Goal: Task Accomplishment & Management: Use online tool/utility

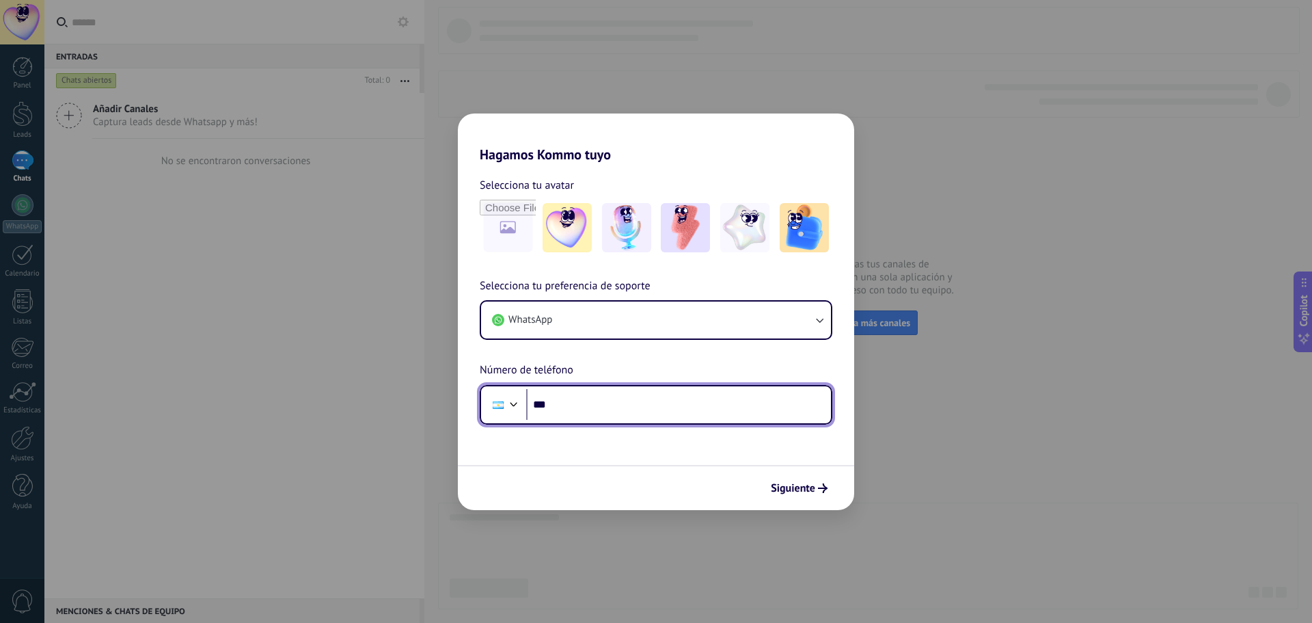
click at [620, 409] on input "***" at bounding box center [678, 404] width 305 height 31
paste input "**********"
type input "**********"
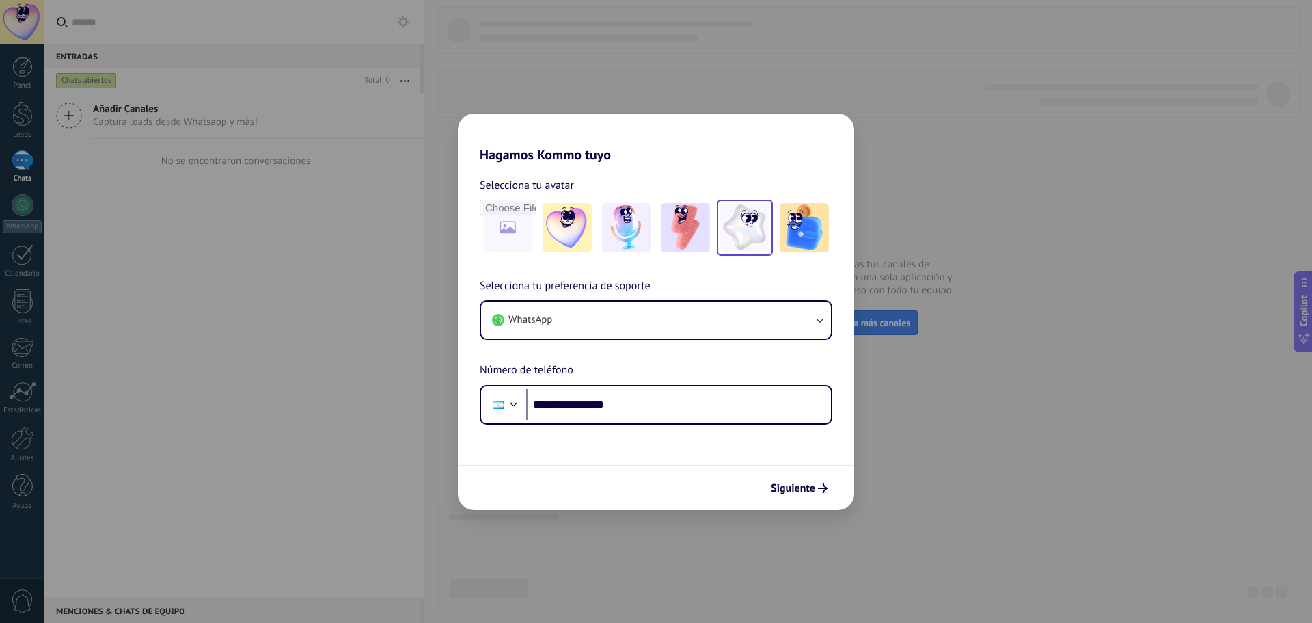
click at [744, 240] on img at bounding box center [744, 227] width 49 height 49
click at [799, 492] on span "Siguiente" at bounding box center [793, 488] width 44 height 10
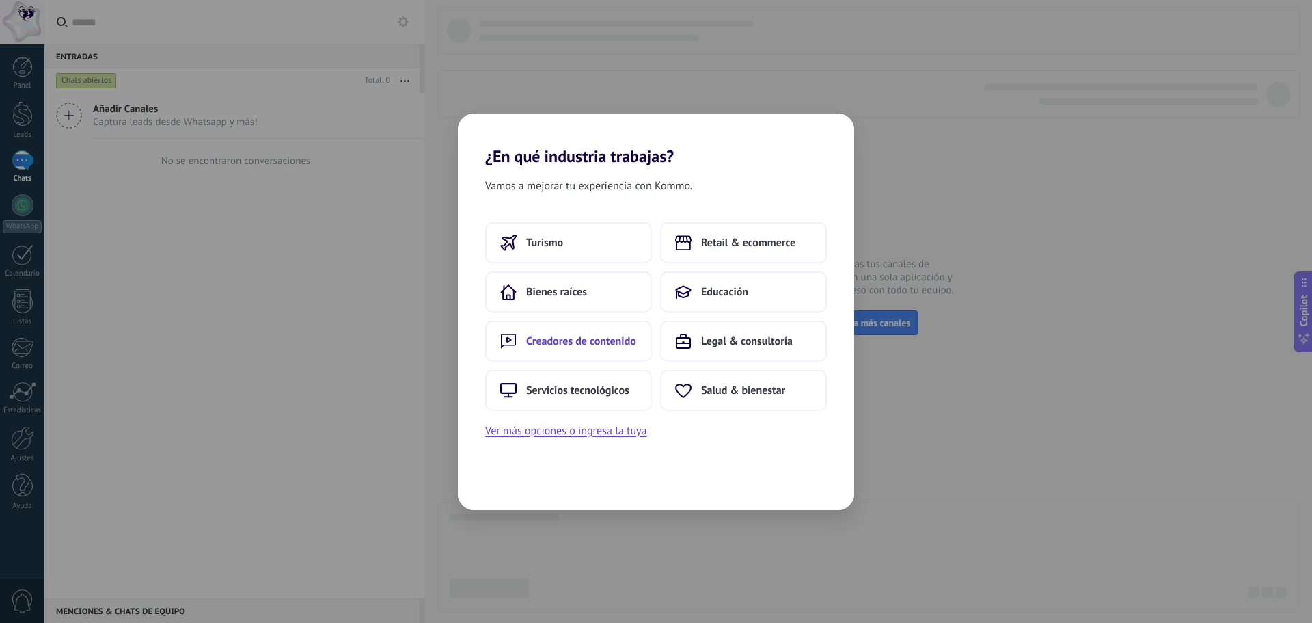
click at [543, 342] on span "Creadores de contenido" at bounding box center [581, 341] width 110 height 14
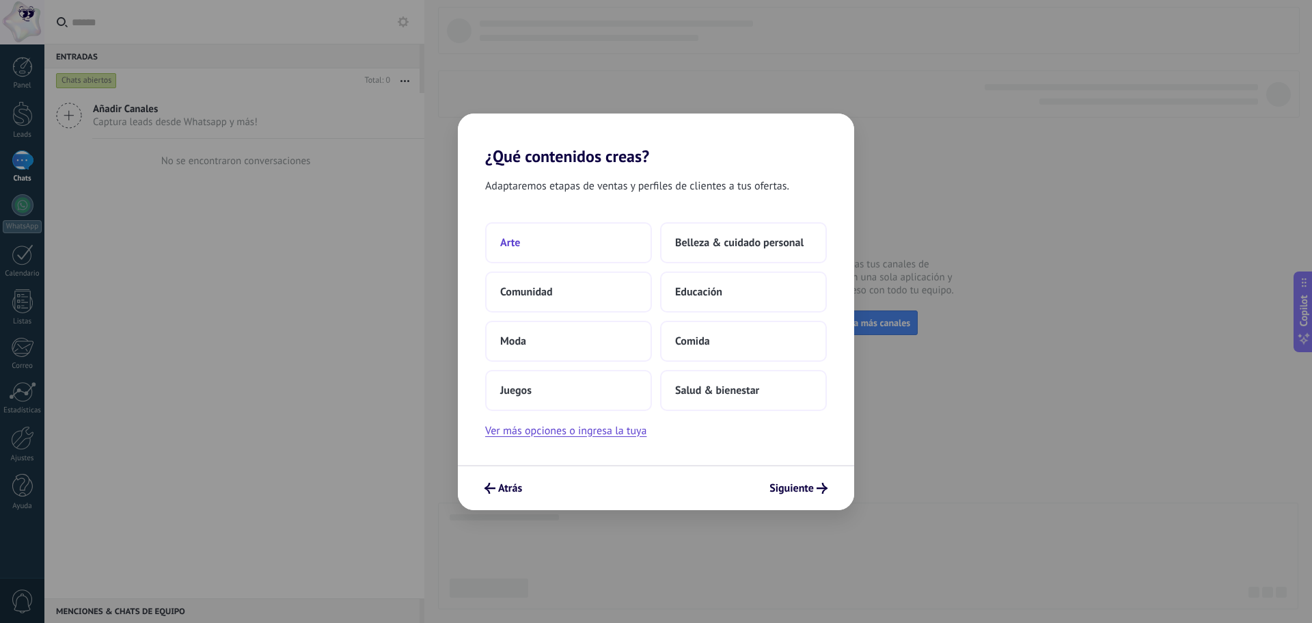
click at [550, 244] on button "Arte" at bounding box center [568, 242] width 167 height 41
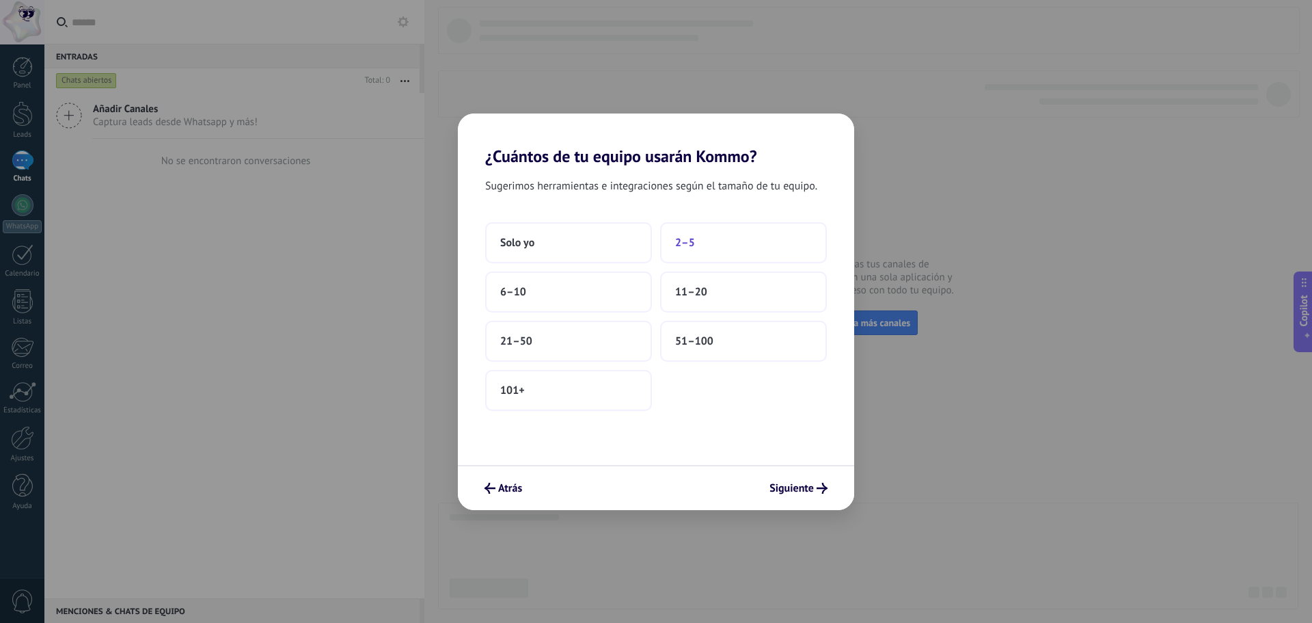
click at [691, 252] on button "2–5" at bounding box center [743, 242] width 167 height 41
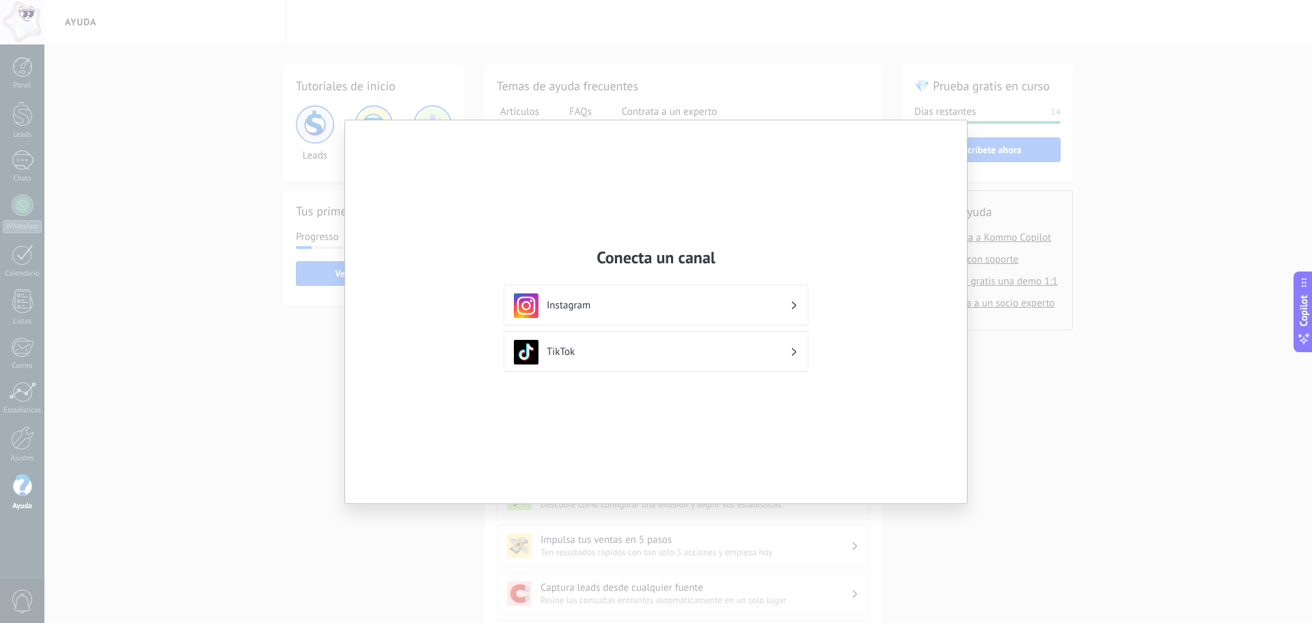
click at [607, 550] on div "Conecta un canal Instagram TikTok" at bounding box center [656, 311] width 1312 height 623
drag, startPoint x: 943, startPoint y: 111, endPoint x: 707, endPoint y: 66, distance: 240.8
click at [943, 111] on div "Conecta un canal Instagram TikTok" at bounding box center [656, 311] width 1312 height 623
click at [694, 63] on div "Conecta un canal Instagram TikTok" at bounding box center [656, 311] width 1312 height 623
click at [580, 135] on div "Conecta un canal Instagram TikTok" at bounding box center [656, 311] width 622 height 383
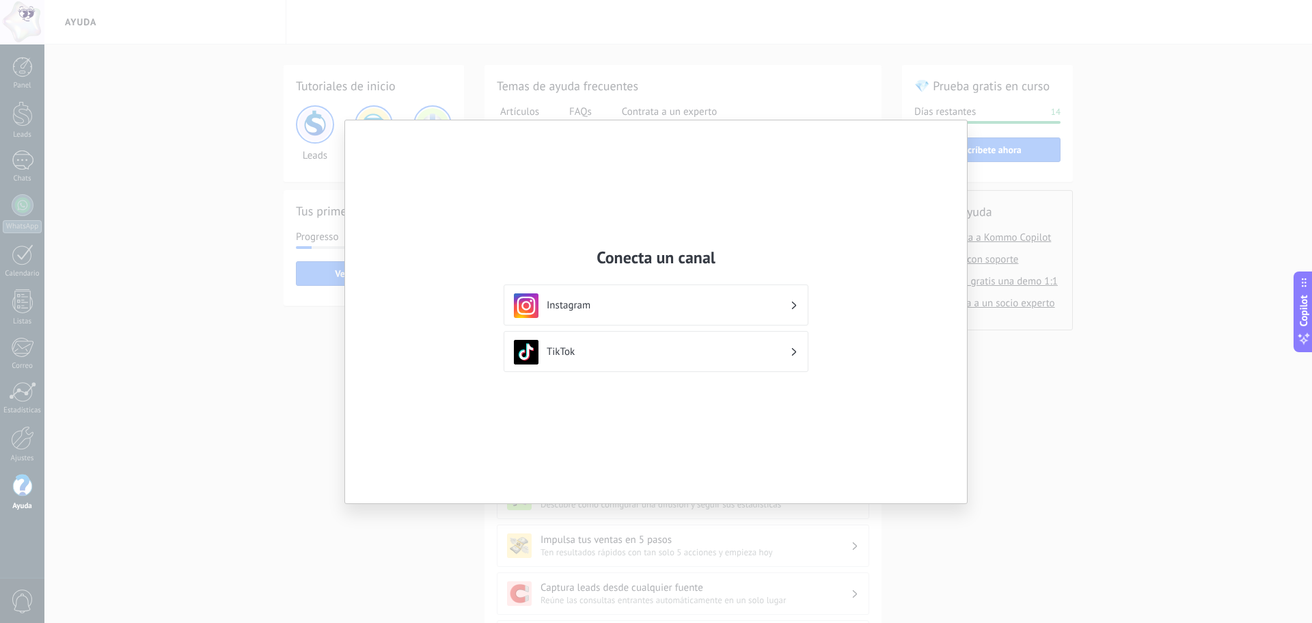
click at [657, 260] on h2 "Conecta un canal" at bounding box center [656, 257] width 305 height 21
click at [652, 401] on div "Conecta un canal Instagram TikTok" at bounding box center [656, 311] width 622 height 383
drag, startPoint x: 559, startPoint y: 423, endPoint x: 576, endPoint y: 455, distance: 36.1
click at [560, 429] on div "Conecta un canal Instagram TikTok" at bounding box center [656, 311] width 622 height 383
drag, startPoint x: 601, startPoint y: 498, endPoint x: 615, endPoint y: 476, distance: 25.2
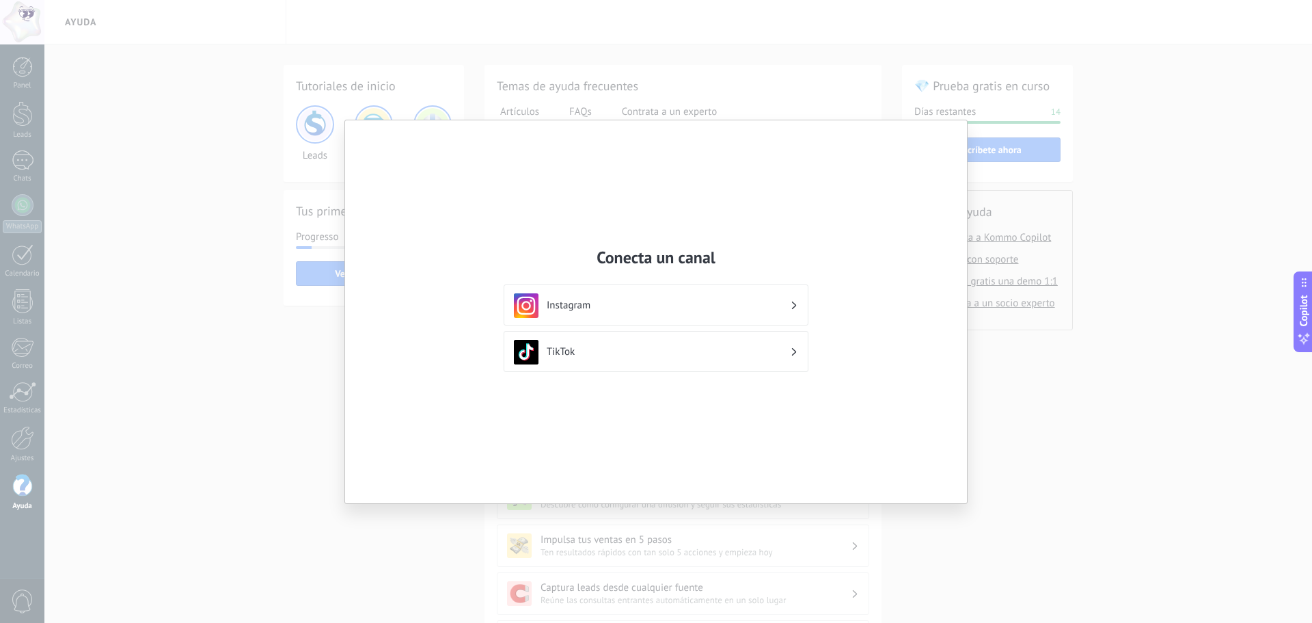
click at [603, 497] on div "Conecta un canal Instagram TikTok" at bounding box center [656, 311] width 622 height 383
click at [662, 305] on h3 "Instagram" at bounding box center [668, 305] width 243 height 13
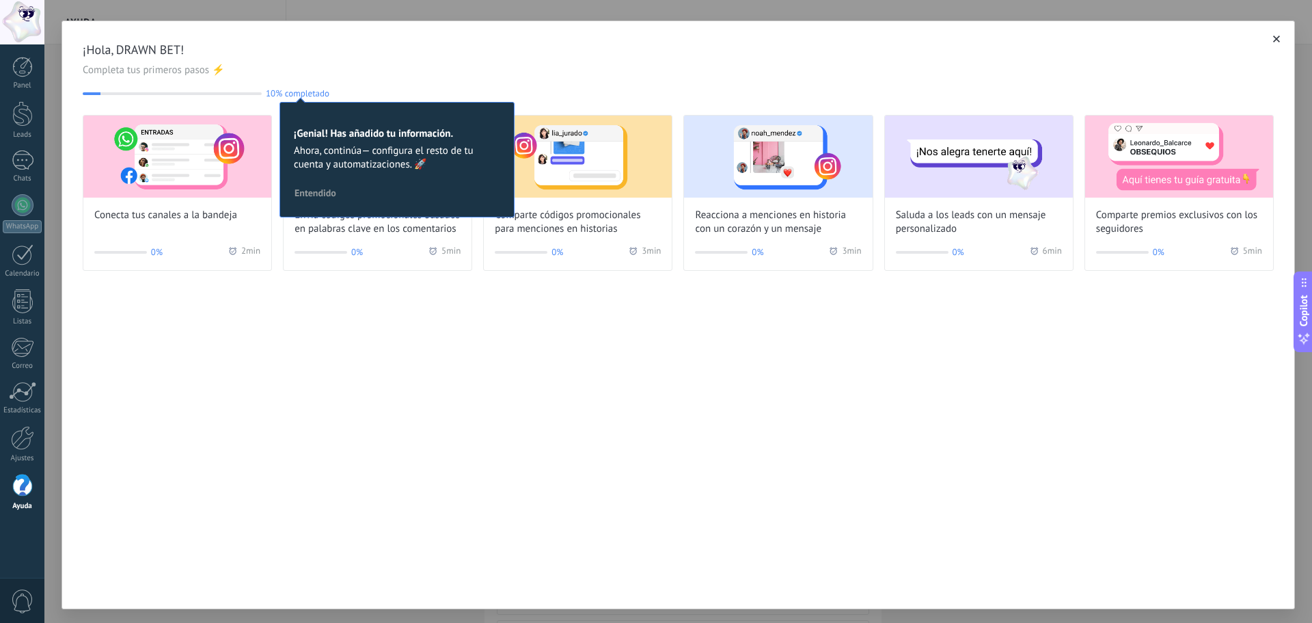
click at [260, 319] on div "¡Hola, DRAWN BET! Completa tus primeros pasos ⚡ 10% completado 10 ¡Genial! Has …" at bounding box center [679, 315] width 1234 height 588
click at [377, 363] on div "¡Hola, DRAWN BET! Completa tus primeros pasos ⚡ 10% completado 10 ¡Genial! Has …" at bounding box center [679, 315] width 1234 height 588
click at [308, 195] on span "Entendido" at bounding box center [316, 193] width 42 height 10
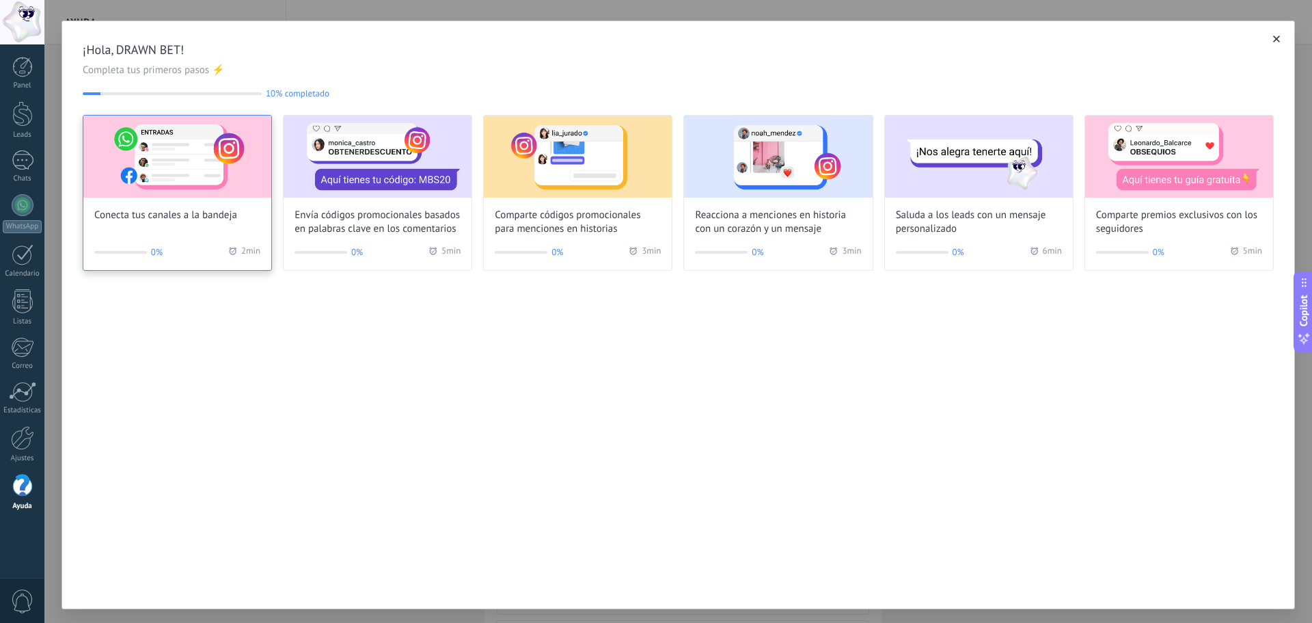
click at [194, 211] on span "Conecta tus canales a la bandeja" at bounding box center [165, 215] width 143 height 14
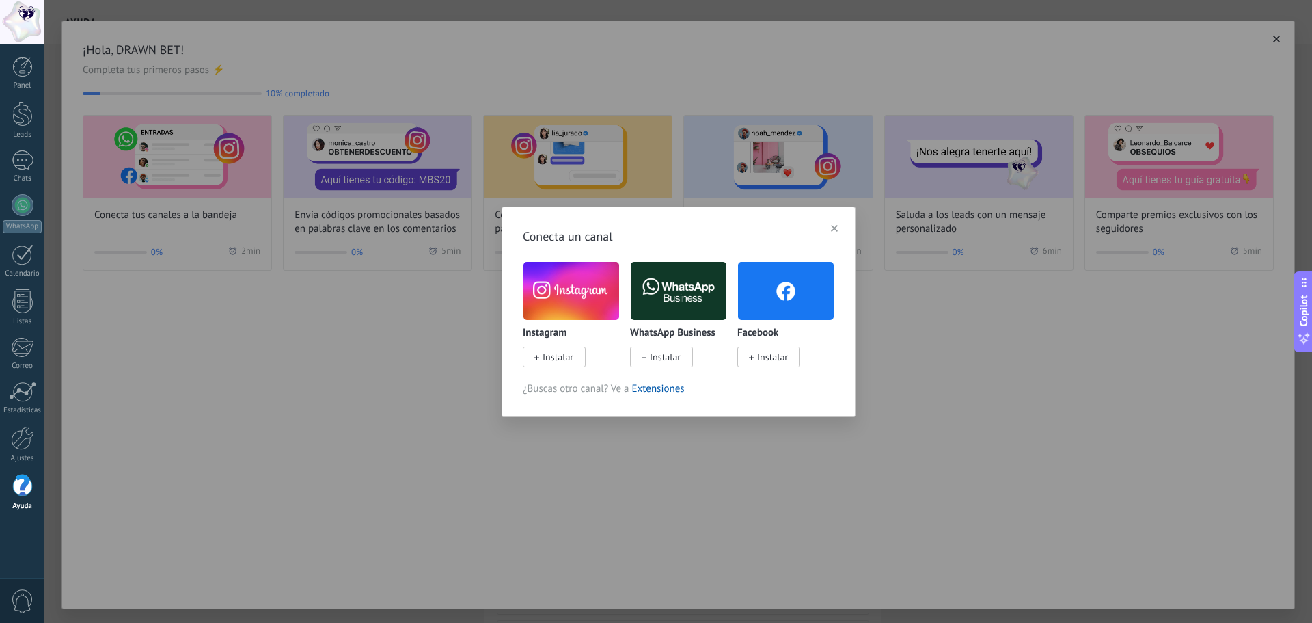
click at [668, 358] on span "Instalar" at bounding box center [665, 357] width 31 height 12
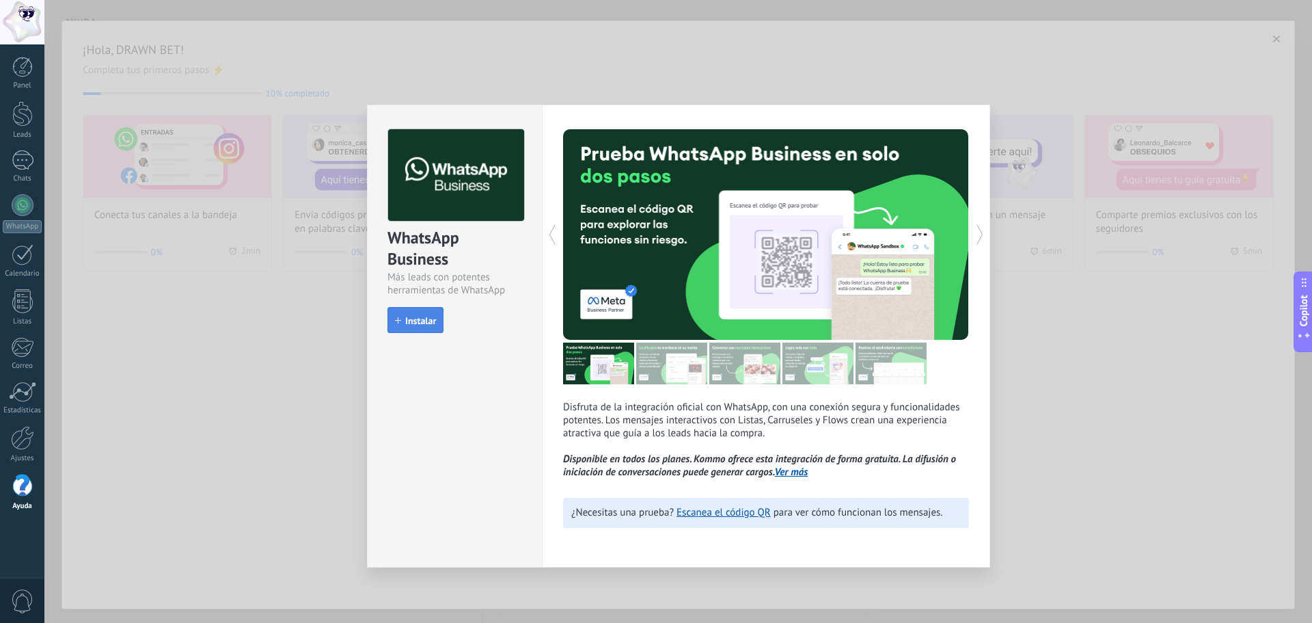
click at [427, 314] on button "Instalar" at bounding box center [416, 320] width 56 height 26
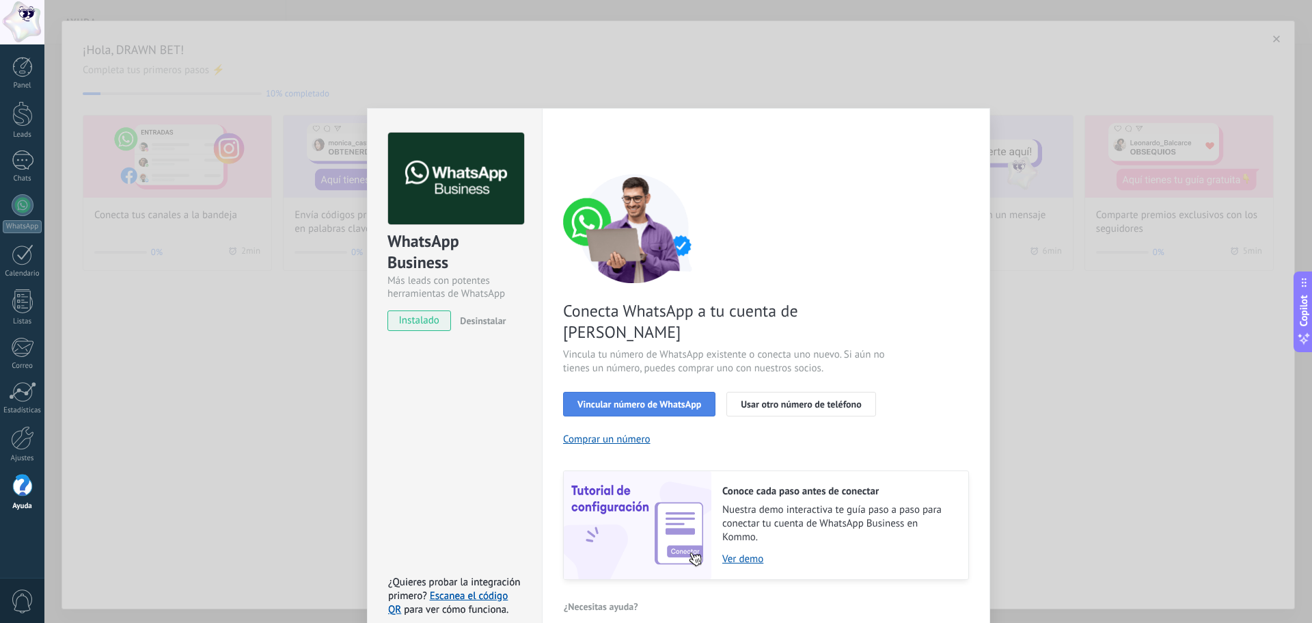
click at [676, 399] on span "Vincular número de WhatsApp" at bounding box center [640, 404] width 124 height 10
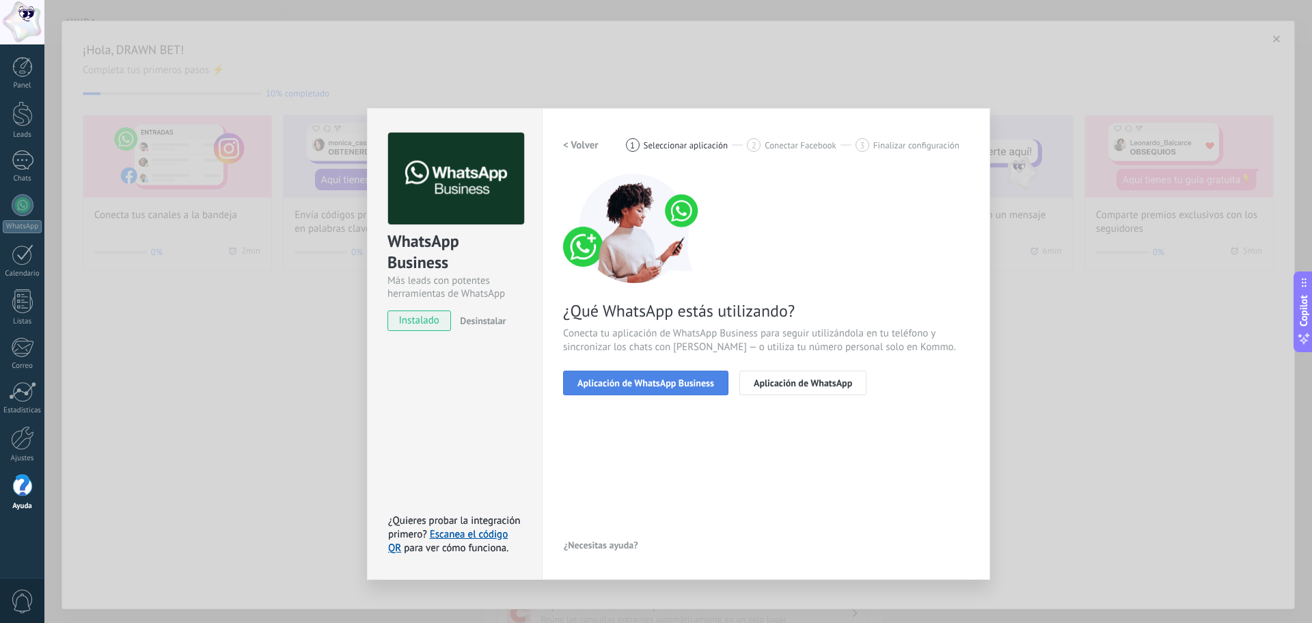
click at [664, 381] on span "Aplicación de WhatsApp Business" at bounding box center [646, 383] width 137 height 10
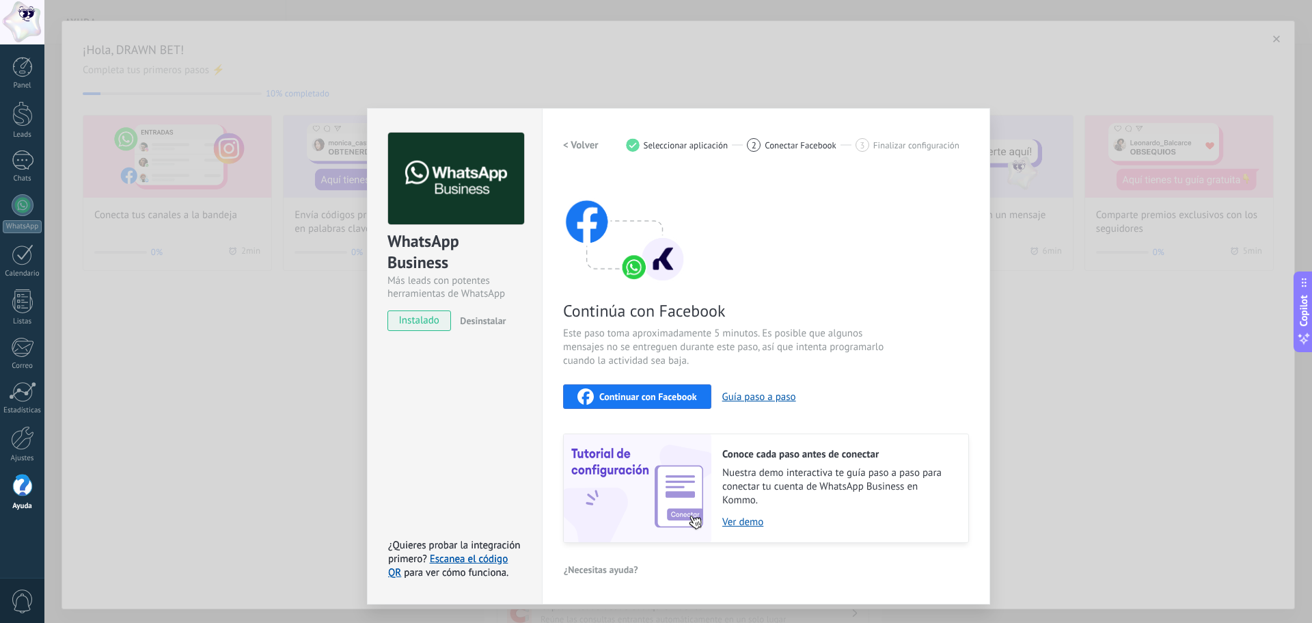
click at [623, 397] on span "Continuar con Facebook" at bounding box center [648, 397] width 98 height 10
click at [659, 392] on span "Continuar con Facebook" at bounding box center [648, 397] width 98 height 10
click at [617, 389] on div "Continuar con Facebook" at bounding box center [638, 396] width 120 height 16
